Goal: Task Accomplishment & Management: Manage account settings

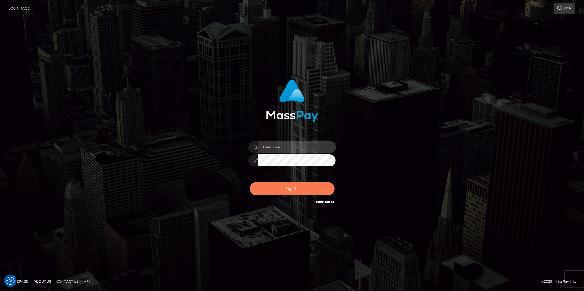
type input "Jonathan.megabonanza"
click at [281, 190] on button "Sign in" at bounding box center [292, 188] width 85 height 13
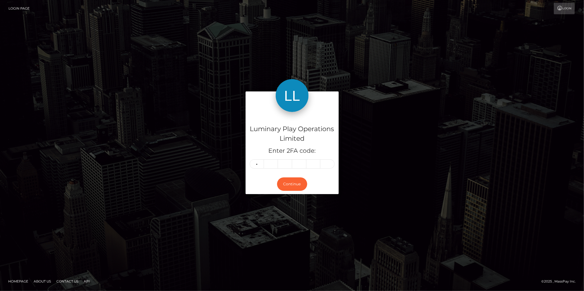
type input "6"
type input "4"
type input "2"
type input "0"
type input "4"
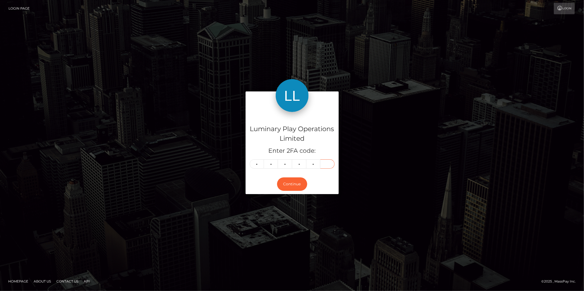
type input "7"
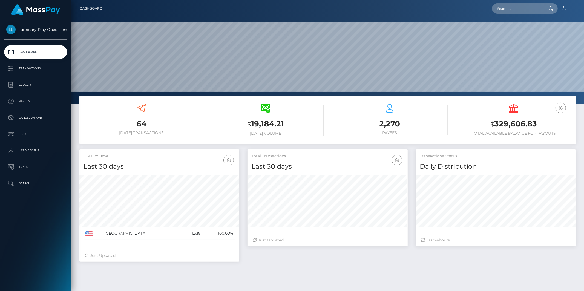
scroll to position [97, 160]
drag, startPoint x: 538, startPoint y: 123, endPoint x: 496, endPoint y: 123, distance: 41.9
click at [495, 123] on h3 "$ 329,606.83" at bounding box center [514, 124] width 116 height 11
copy h3 "329,606.83"
